Goal: Find specific page/section

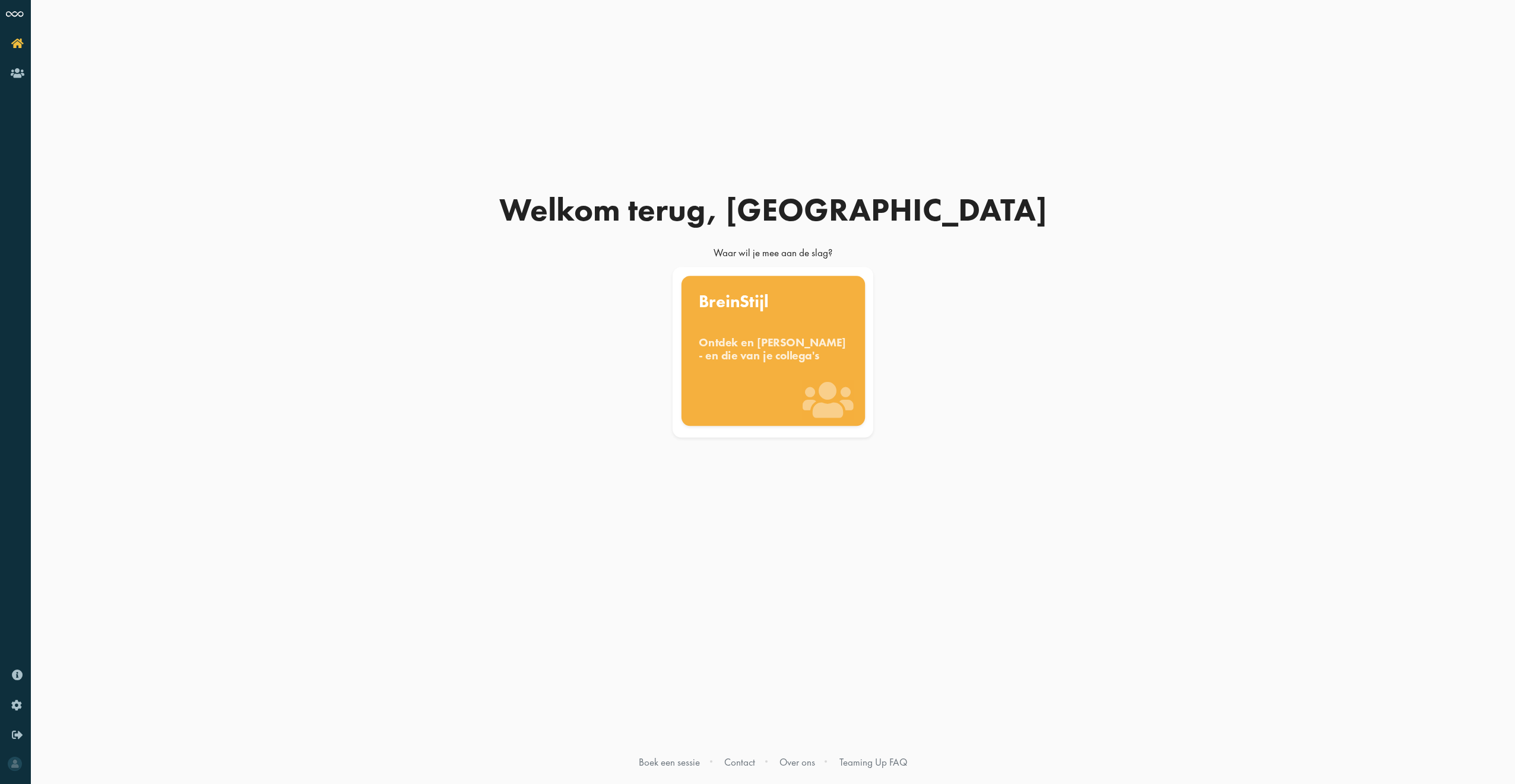
click at [784, 349] on div "Ontdek en [PERSON_NAME] - en die van je collega's" at bounding box center [774, 349] width 149 height 26
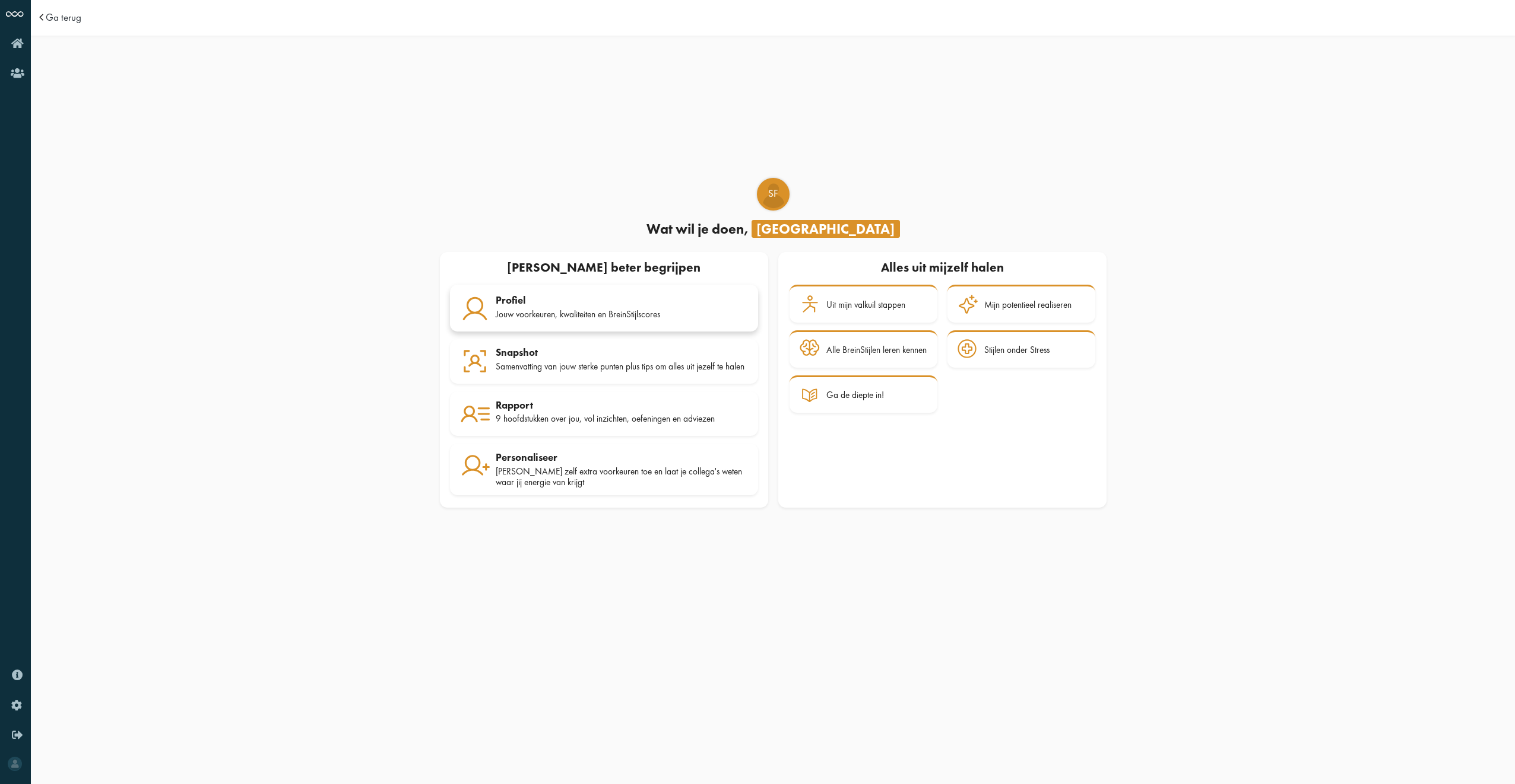
click at [577, 314] on div "Jouw voorkeuren, kwaliteiten en BreinStijlscores" at bounding box center [622, 314] width 252 height 11
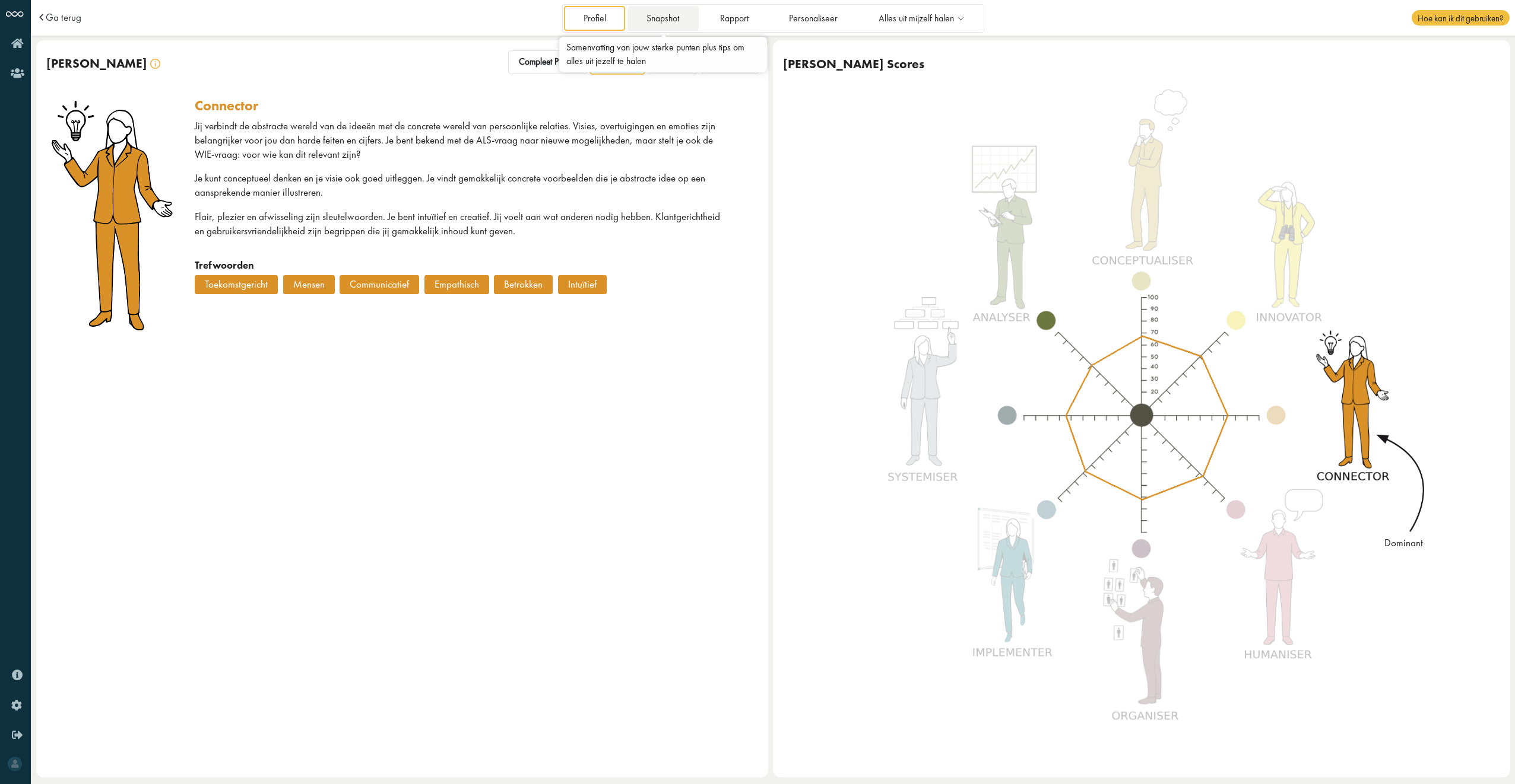
click at [654, 24] on link "Snapshot" at bounding box center [663, 18] width 72 height 25
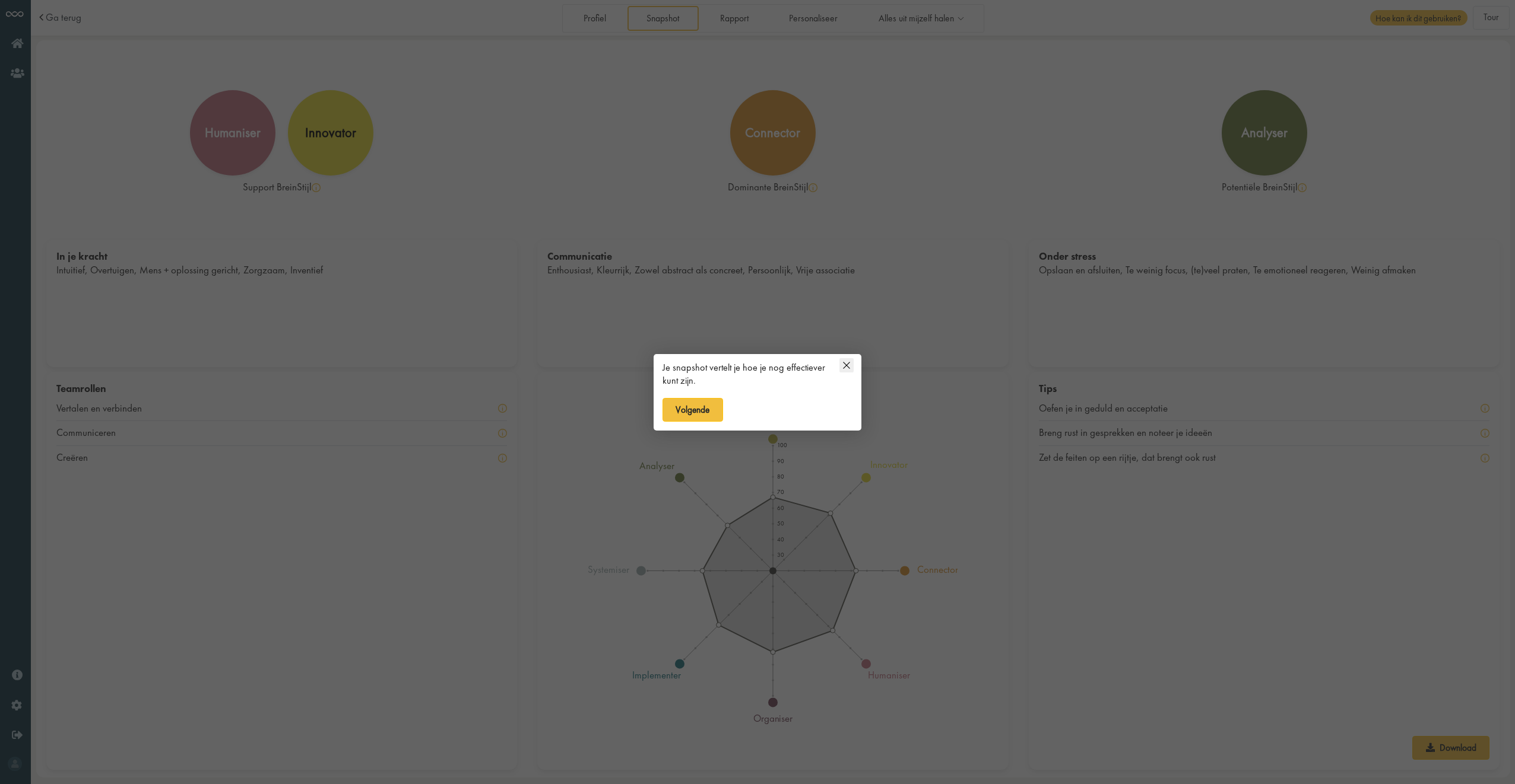
click at [847, 362] on icon at bounding box center [846, 365] width 15 height 15
